Goal: Transaction & Acquisition: Book appointment/travel/reservation

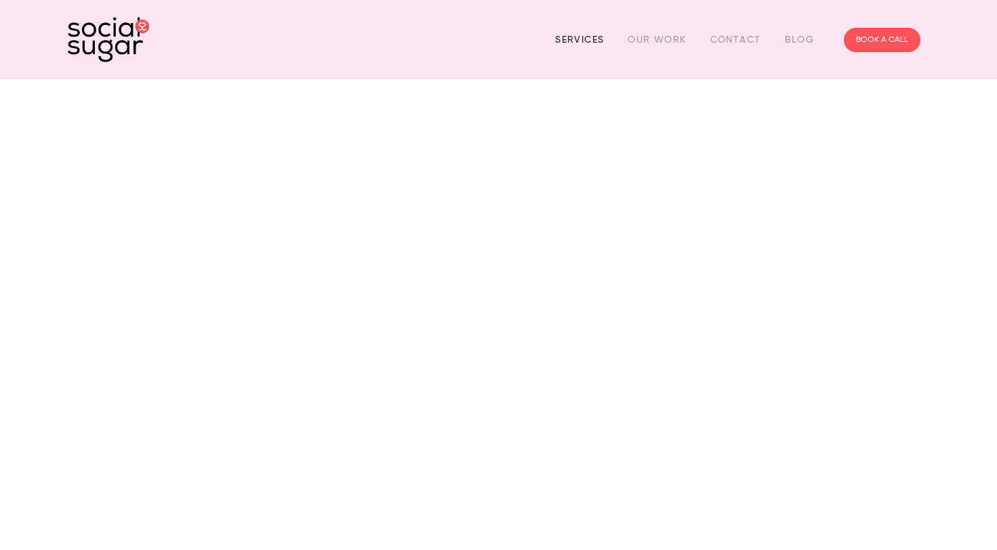
click at [583, 41] on link "Services" at bounding box center [579, 39] width 49 height 21
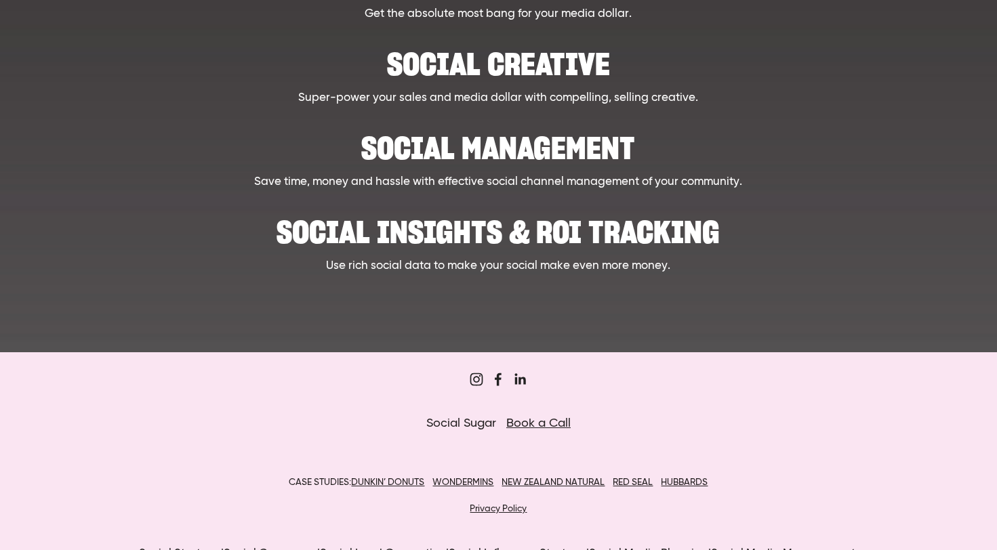
scroll to position [646, 0]
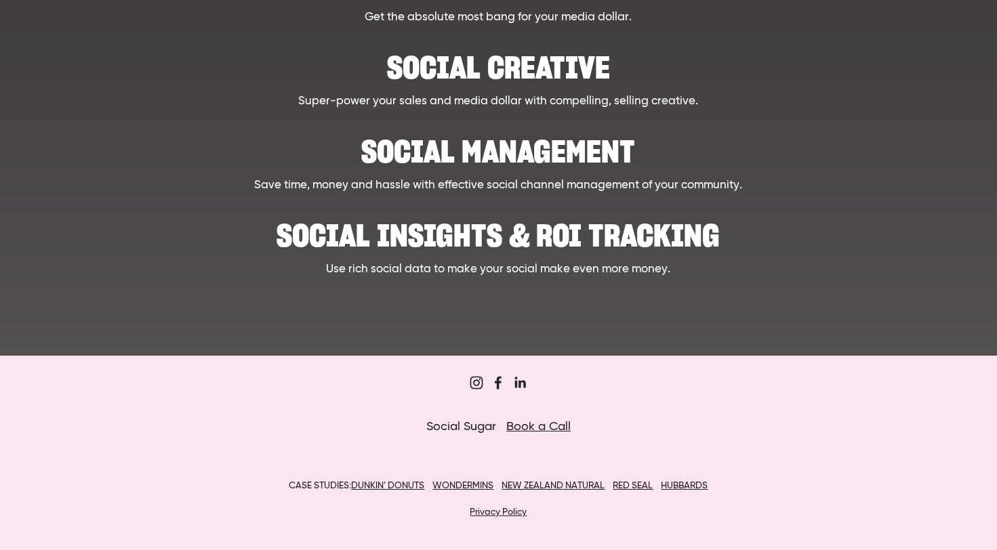
click at [532, 146] on h2 "Social Management" at bounding box center [498, 144] width 743 height 41
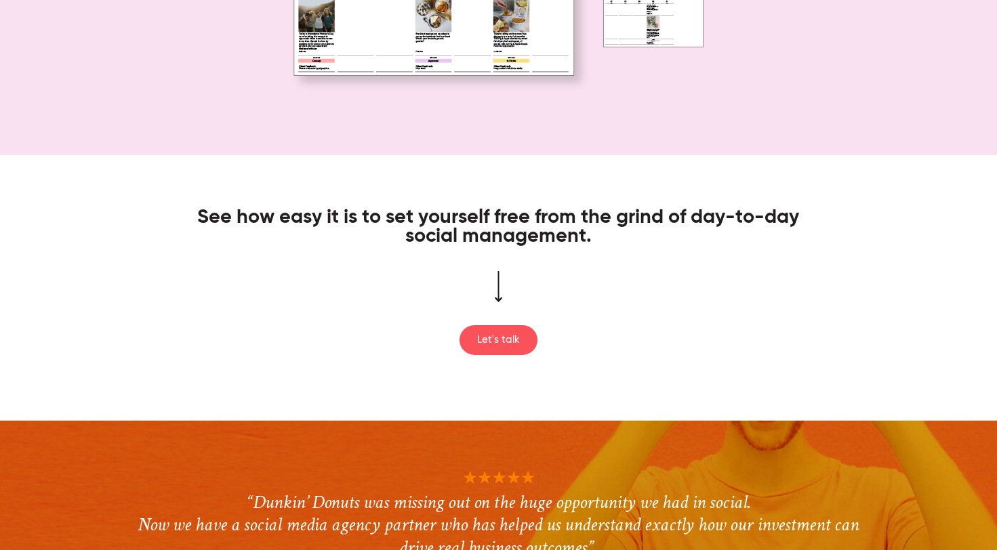
scroll to position [1402, 0]
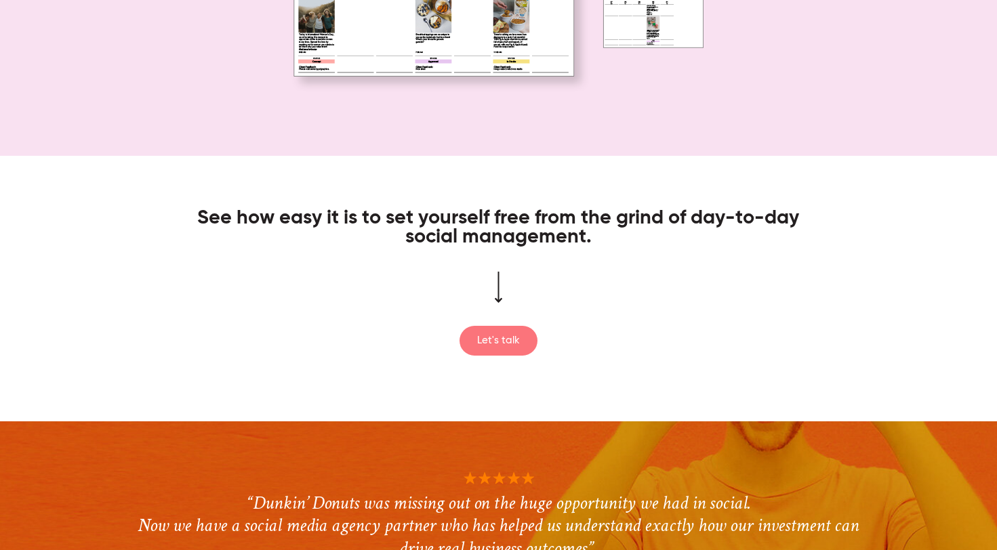
click at [507, 334] on link "Let's talk" at bounding box center [498, 341] width 78 height 30
